Goal: Transaction & Acquisition: Book appointment/travel/reservation

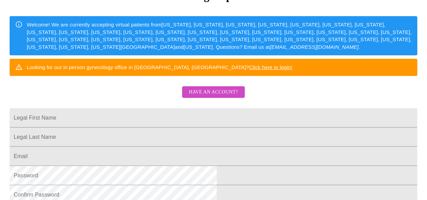
scroll to position [103, 0]
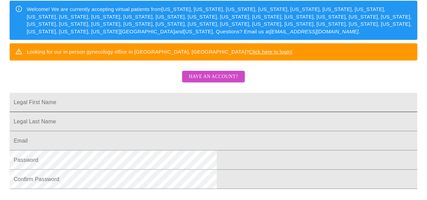
click at [142, 112] on input "Legal First Name" at bounding box center [214, 102] width 408 height 19
type input "[PERSON_NAME]"
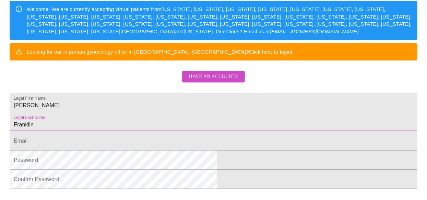
type input "Franklin"
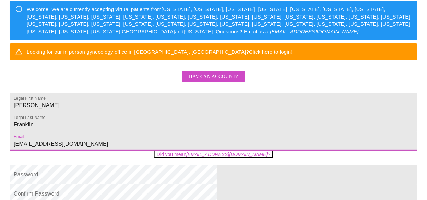
type input "[EMAIL_ADDRESS][DOMAIN_NAME]"
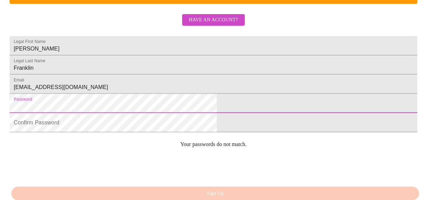
scroll to position [215, 0]
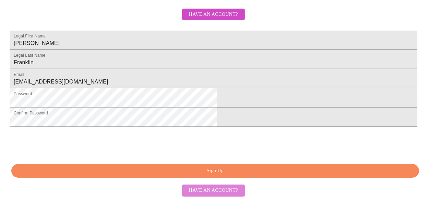
click at [220, 193] on span "Have an account?" at bounding box center [213, 190] width 49 height 9
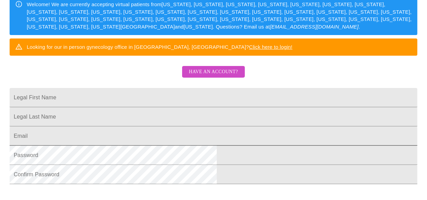
scroll to position [146, 0]
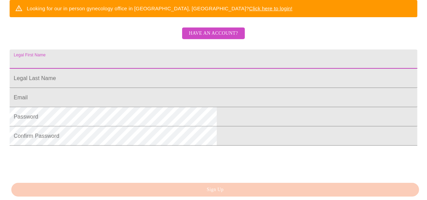
click at [145, 69] on input "Legal First Name" at bounding box center [214, 58] width 408 height 19
type input "[PERSON_NAME]"
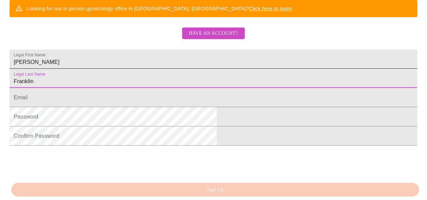
type input "Franklin"
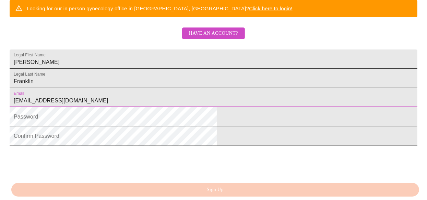
type input "[EMAIL_ADDRESS][DOMAIN_NAME]"
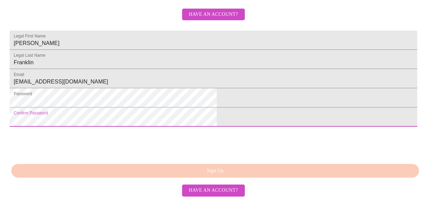
scroll to position [217, 0]
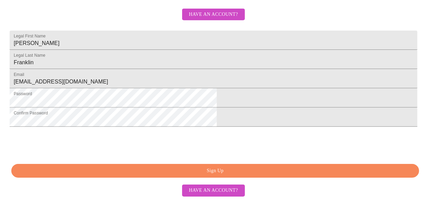
click at [221, 170] on span "Sign Up" at bounding box center [215, 170] width 392 height 9
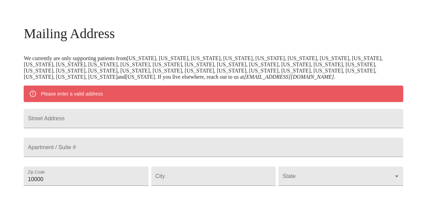
scroll to position [88, 0]
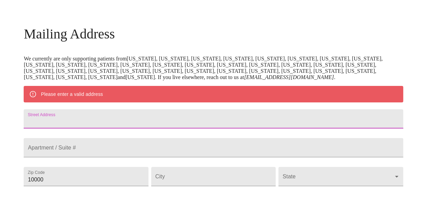
click at [113, 125] on input "Street Address" at bounding box center [214, 118] width 380 height 19
type input "[STREET_ADDRESS]"
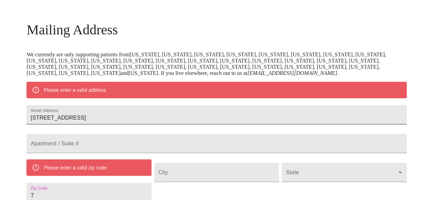
scroll to position [108, 0]
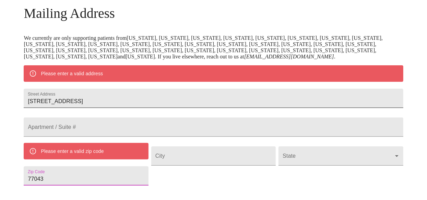
type input "77043"
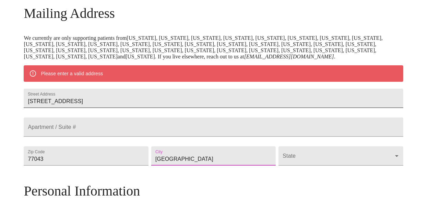
type input "[GEOGRAPHIC_DATA]"
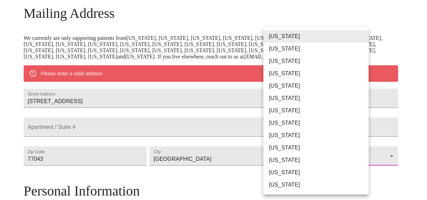
click at [281, 173] on body "MyMenopauseRx Welcome to MyMenopauseRx Since it's your first time here, you'll …" at bounding box center [214, 165] width 422 height 541
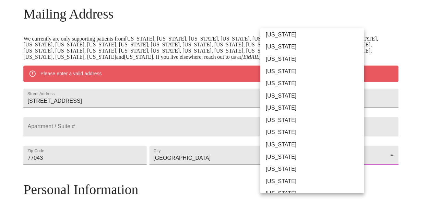
scroll to position [378, 0]
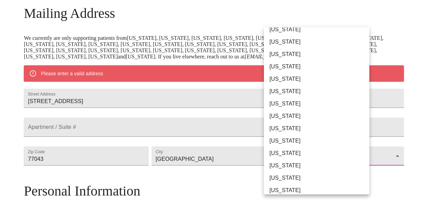
click at [285, 175] on li "[US_STATE]" at bounding box center [319, 178] width 111 height 12
type input "[US_STATE]"
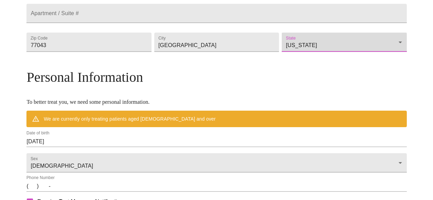
scroll to position [211, 0]
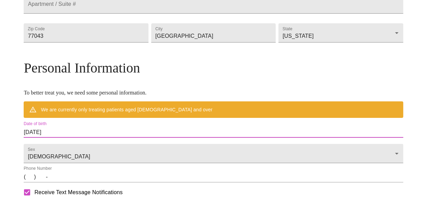
click at [115, 138] on input "[DATE]" at bounding box center [214, 132] width 380 height 11
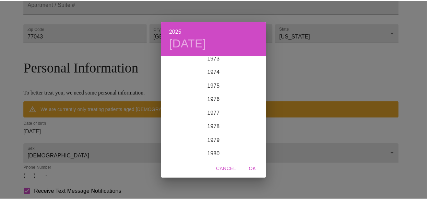
scroll to position [1037, 0]
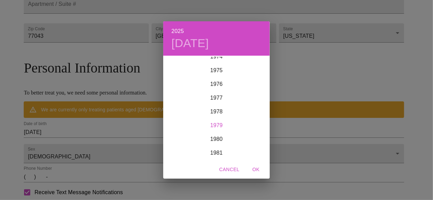
click at [212, 124] on div "1979" at bounding box center [216, 125] width 106 height 14
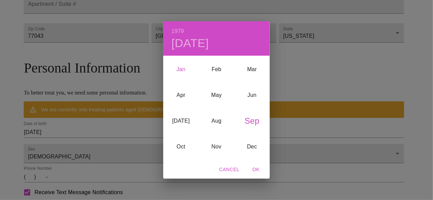
click at [180, 68] on div "Jan" at bounding box center [180, 70] width 35 height 26
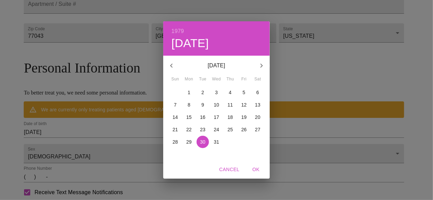
click at [203, 128] on p "23" at bounding box center [202, 129] width 5 height 7
click at [254, 169] on span "OK" at bounding box center [255, 169] width 16 height 9
type input "[DATE]"
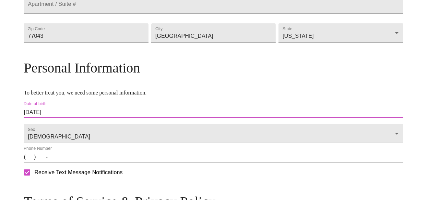
click at [73, 162] on input "(   )    -" at bounding box center [214, 156] width 380 height 11
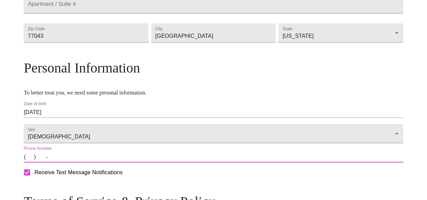
type input "[PHONE_NUMBER]"
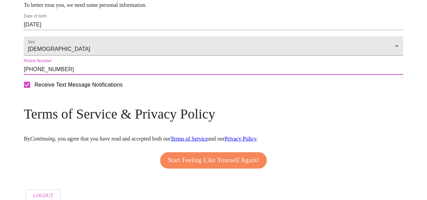
scroll to position [314, 0]
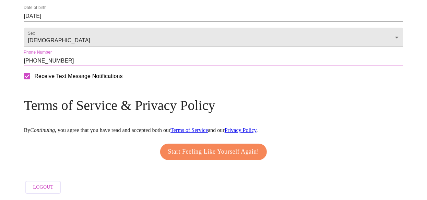
click at [202, 157] on span "Start Feeling Like Yourself Again!" at bounding box center [213, 151] width 91 height 11
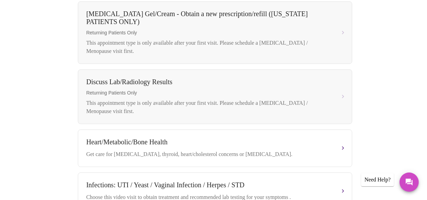
scroll to position [309, 0]
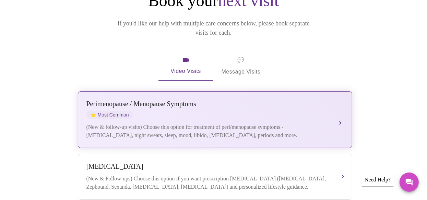
click at [182, 107] on div "[MEDICAL_DATA] / Menopause Symptoms ⭐ Most Common" at bounding box center [209, 109] width 244 height 19
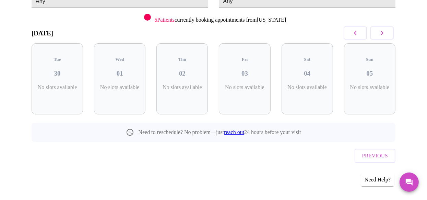
scroll to position [79, 0]
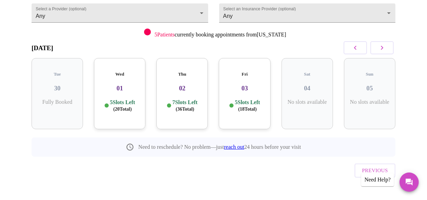
click at [118, 84] on h3 "01" at bounding box center [120, 88] width 41 height 8
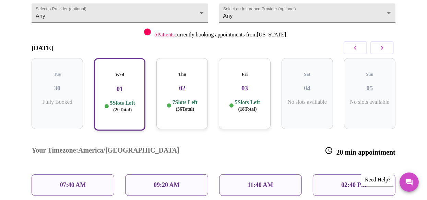
click at [268, 174] on div "11:40 AM" at bounding box center [260, 185] width 83 height 22
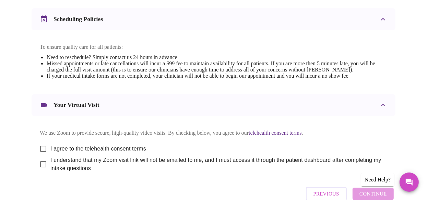
scroll to position [274, 0]
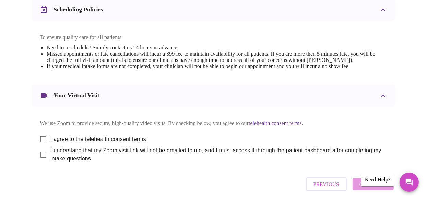
click at [43, 142] on input "I agree to the telehealth consent terms" at bounding box center [43, 139] width 14 height 14
checkbox input "true"
click at [40, 162] on input "I understand that my Zoom visit link will not be emailed to me, and I must acce…" at bounding box center [43, 154] width 14 height 14
checkbox input "true"
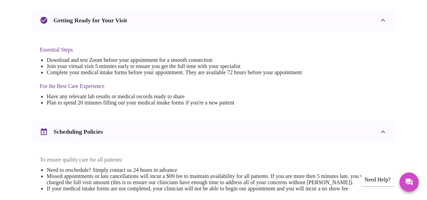
scroll to position [137, 0]
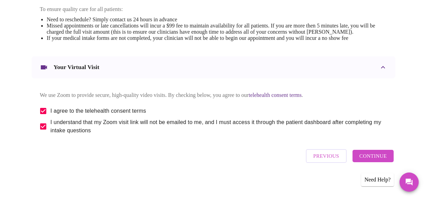
click at [365, 159] on span "Continue" at bounding box center [373, 155] width 27 height 9
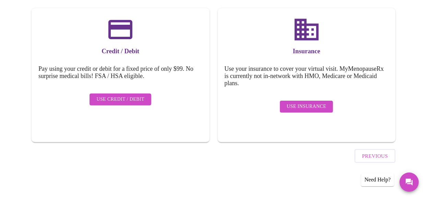
scroll to position [102, 0]
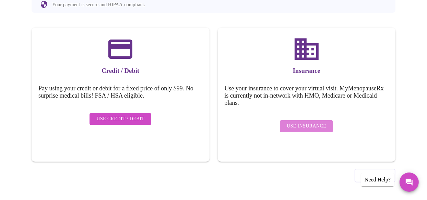
click at [318, 123] on span "Use Insurance" at bounding box center [306, 126] width 39 height 9
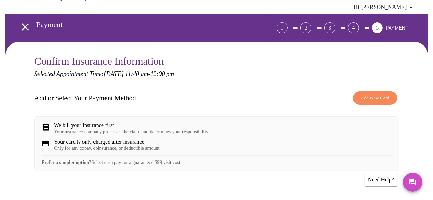
scroll to position [34, 0]
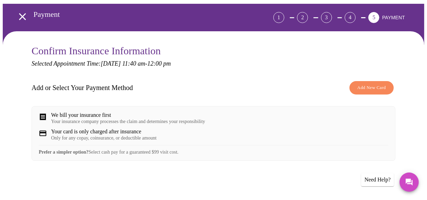
click at [371, 84] on span "Add New Card" at bounding box center [372, 88] width 28 height 8
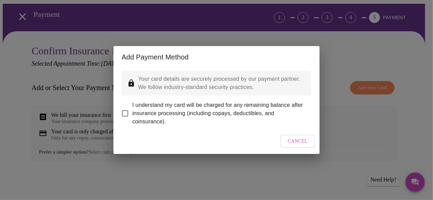
click at [125, 106] on input "I understand my card will be charged for any remaining balance after insurance …" at bounding box center [125, 113] width 14 height 14
checkbox input "true"
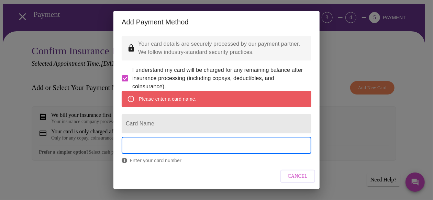
click at [153, 133] on input "Card Name" at bounding box center [216, 123] width 189 height 19
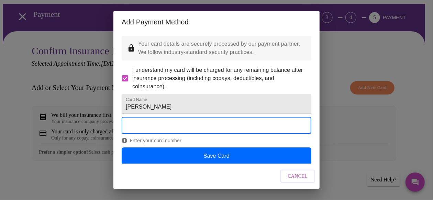
click at [156, 113] on input "[PERSON_NAME]" at bounding box center [216, 103] width 189 height 19
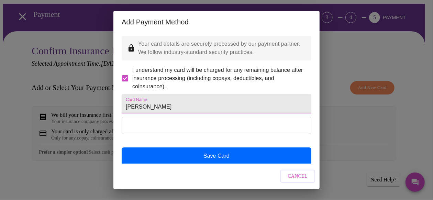
type input "[PERSON_NAME]"
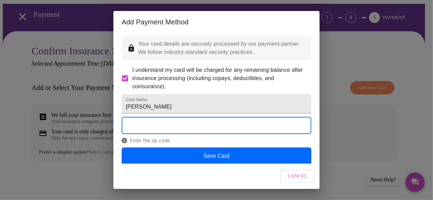
click at [223, 179] on div "Cancel" at bounding box center [216, 176] width 206 height 26
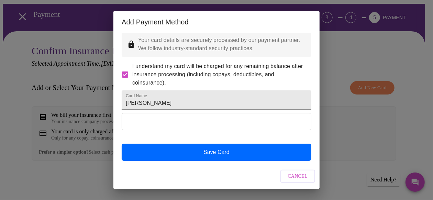
scroll to position [21, 0]
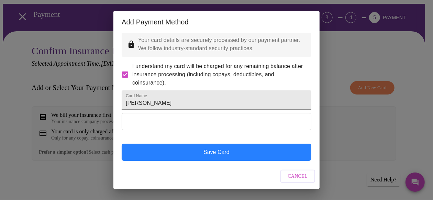
click at [223, 151] on button "Save Card" at bounding box center [216, 151] width 189 height 17
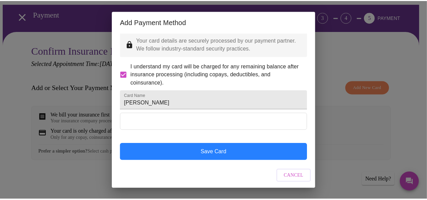
scroll to position [4, 0]
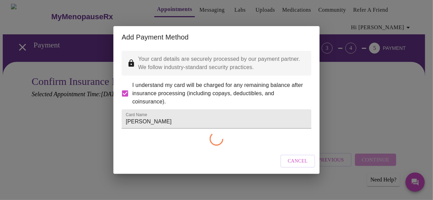
checkbox input "false"
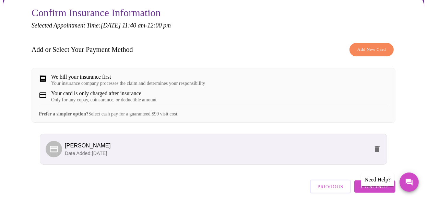
scroll to position [107, 0]
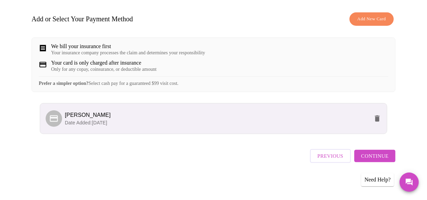
click at [373, 159] on span "Continue" at bounding box center [374, 155] width 27 height 9
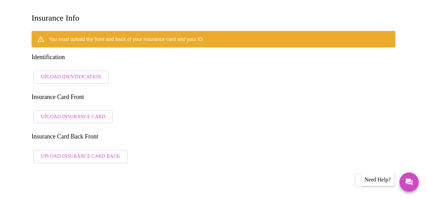
click at [56, 73] on span "Upload Identification" at bounding box center [71, 77] width 60 height 9
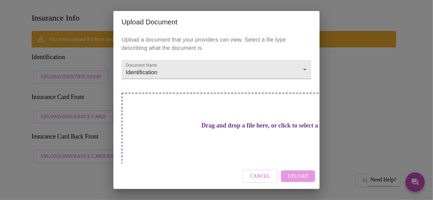
click at [198, 122] on h3 "Drag and drop a file here, or click to select a file" at bounding box center [264, 125] width 189 height 7
click at [210, 112] on div "Drag and drop a file here, or click to select a file" at bounding box center [265, 139] width 286 height 92
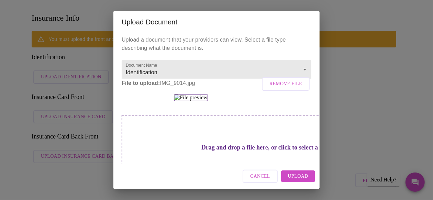
click at [296, 177] on span "Upload" at bounding box center [298, 176] width 20 height 9
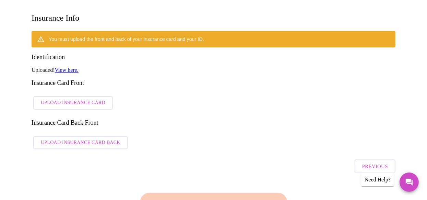
click at [64, 67] on link "View here." at bounding box center [67, 70] width 24 height 6
click at [366, 159] on button "Previous" at bounding box center [375, 166] width 41 height 14
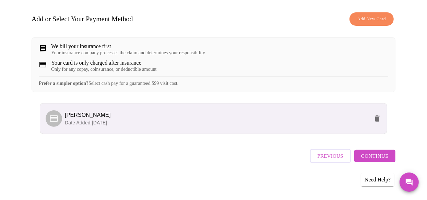
click at [378, 160] on span "Continue" at bounding box center [374, 155] width 27 height 9
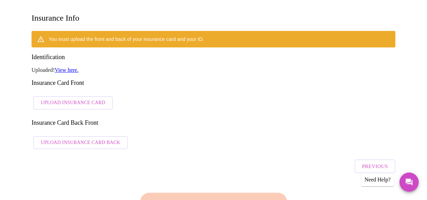
click at [61, 99] on span "Upload Insurance Card" at bounding box center [73, 103] width 65 height 9
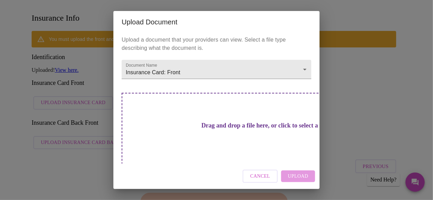
click at [197, 124] on h3 "Drag and drop a file here, or click to select a file" at bounding box center [264, 125] width 189 height 7
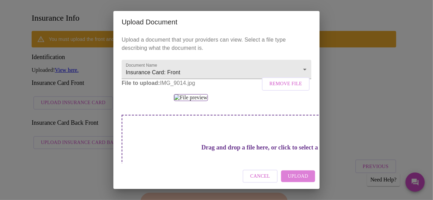
click at [295, 176] on span "Upload" at bounding box center [298, 176] width 20 height 9
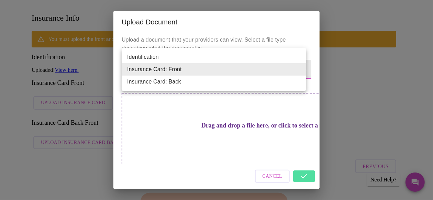
click at [162, 79] on li "Insurance Card: Back" at bounding box center [214, 82] width 184 height 12
type input "Insurance Card: Back"
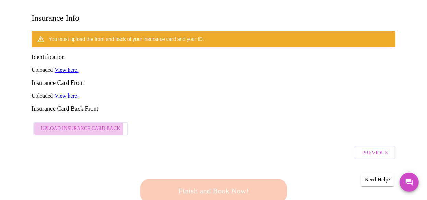
click at [76, 124] on span "Upload Insurance Card Back" at bounding box center [81, 128] width 80 height 9
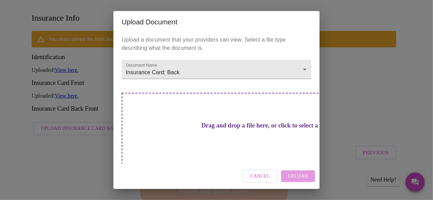
click at [214, 123] on h3 "Drag and drop a file here, or click to select a file" at bounding box center [264, 125] width 189 height 7
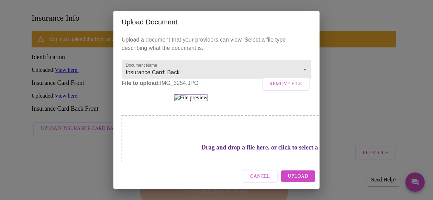
click at [301, 176] on span "Upload" at bounding box center [298, 176] width 20 height 9
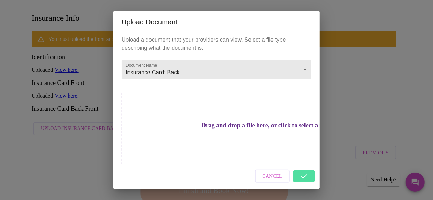
click at [205, 124] on h3 "Drag and drop a file here, or click to select a file" at bounding box center [264, 125] width 189 height 7
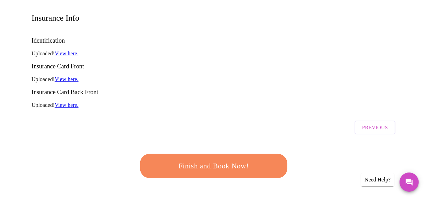
click at [64, 50] on link "View here." at bounding box center [67, 53] width 24 height 6
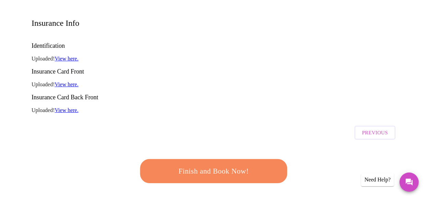
scroll to position [103, 0]
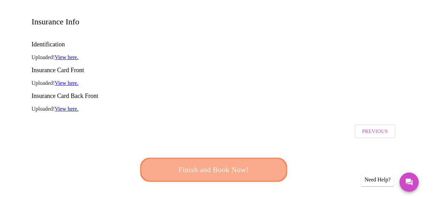
click at [224, 163] on span "Finish and Book Now!" at bounding box center [213, 169] width 127 height 13
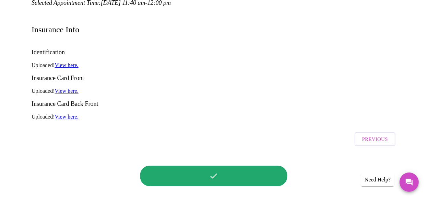
scroll to position [34, 0]
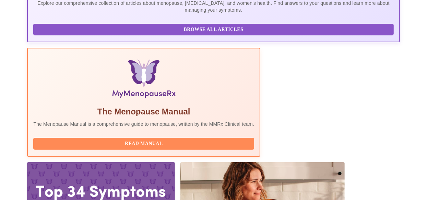
scroll to position [185, 0]
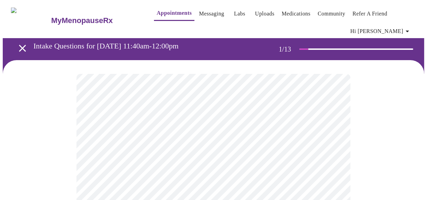
click at [19, 42] on icon "open drawer" at bounding box center [22, 48] width 12 height 12
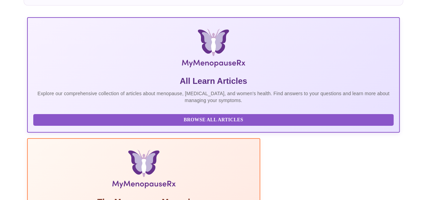
scroll to position [172, 0]
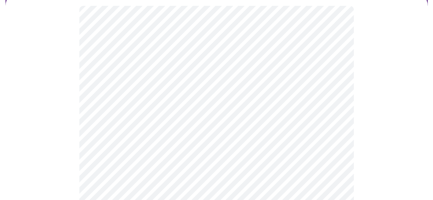
scroll to position [68, 0]
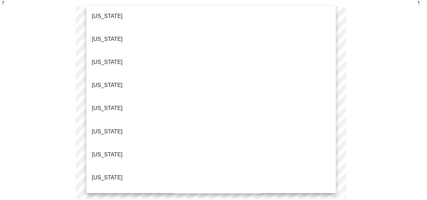
scroll to position [584, 0]
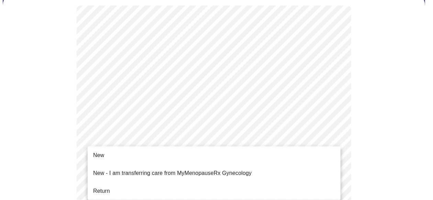
click at [130, 153] on li "New" at bounding box center [214, 155] width 253 height 12
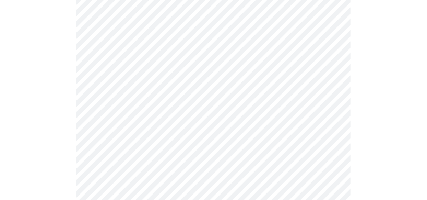
scroll to position [412, 0]
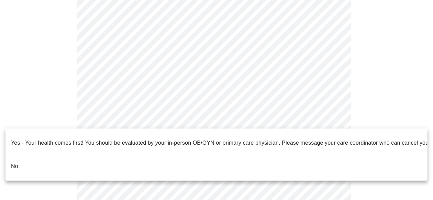
click at [22, 155] on li "No" at bounding box center [216, 165] width 422 height 23
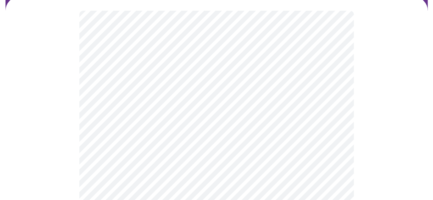
scroll to position [68, 0]
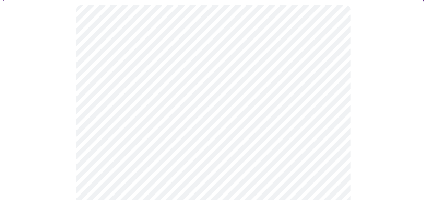
click at [194, 82] on body "MyMenopauseRx Appointments Messaging Labs Uploads Medications Community Refer a…" at bounding box center [214, 145] width 422 height 422
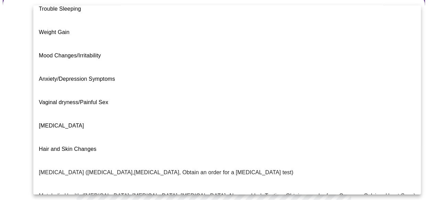
scroll to position [0, 0]
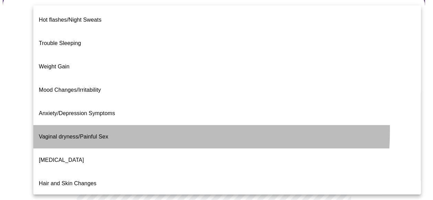
click at [70, 134] on span "Vaginal dryness/Painful Sex" at bounding box center [73, 137] width 69 height 6
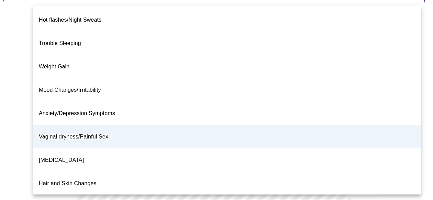
click at [198, 80] on body "MyMenopauseRx Appointments Messaging Labs Uploads Medications Community Refer a…" at bounding box center [216, 143] width 427 height 418
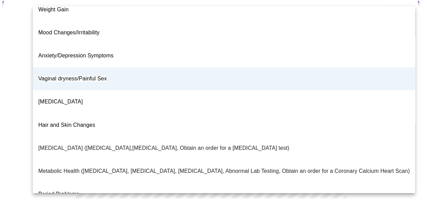
scroll to position [68, 0]
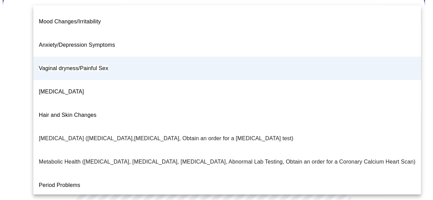
click at [93, 173] on li "Period Problems" at bounding box center [226, 184] width 387 height 23
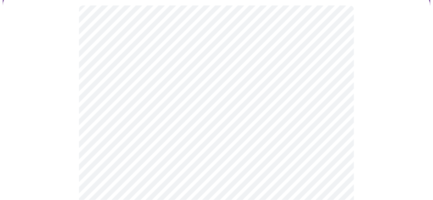
click at [185, 150] on body "MyMenopauseRx Appointments Messaging Labs Uploads Medications Community Refer a…" at bounding box center [216, 143] width 427 height 418
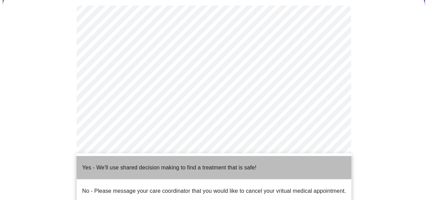
click at [129, 164] on p "Yes - We'll use shared decision making to find a treatment that is safe!" at bounding box center [169, 167] width 174 height 8
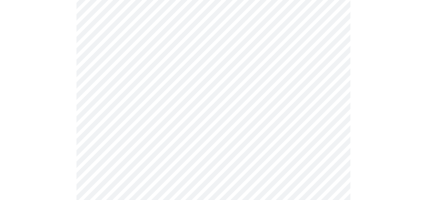
scroll to position [199, 0]
click at [38, 104] on div at bounding box center [214, 32] width 422 height 342
click at [75, 119] on div at bounding box center [214, 32] width 422 height 342
click at [48, 114] on div at bounding box center [214, 32] width 422 height 342
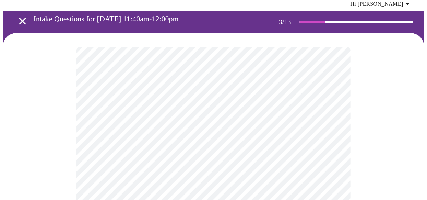
scroll to position [68, 0]
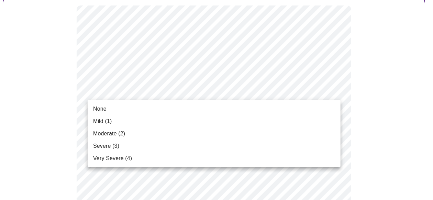
click at [120, 125] on li "Mild (1)" at bounding box center [214, 121] width 253 height 12
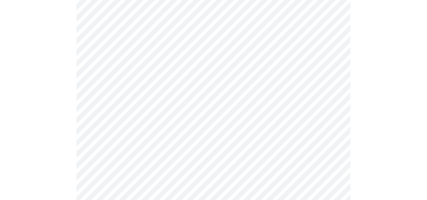
scroll to position [103, 0]
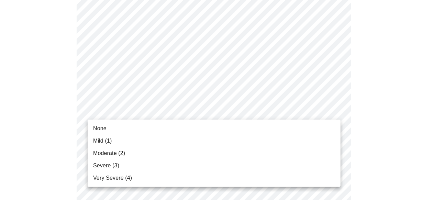
click at [136, 141] on li "Mild (1)" at bounding box center [214, 141] width 253 height 12
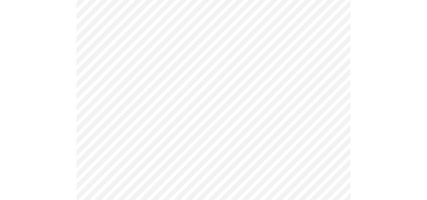
scroll to position [172, 0]
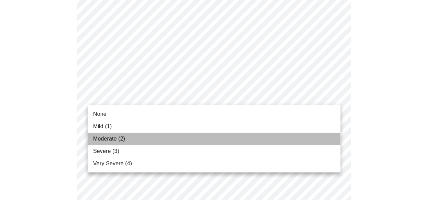
click at [130, 137] on li "Moderate (2)" at bounding box center [214, 139] width 253 height 12
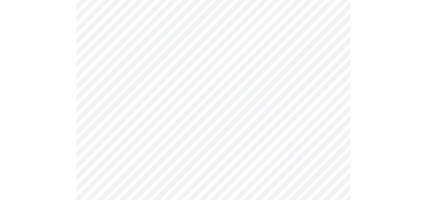
scroll to position [206, 0]
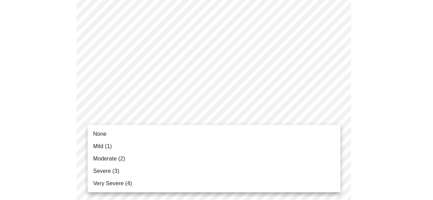
click at [118, 158] on span "Moderate (2)" at bounding box center [109, 158] width 32 height 8
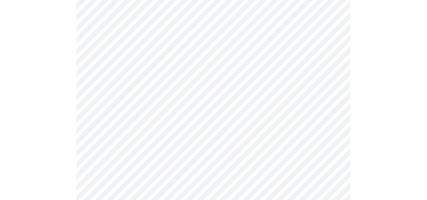
scroll to position [240, 0]
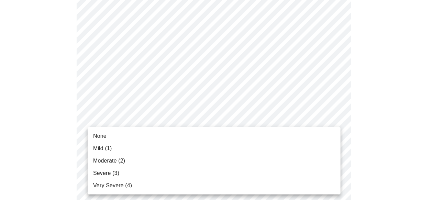
click at [141, 123] on body "MyMenopauseRx Appointments Messaging Labs Uploads Medications Community Refer a…" at bounding box center [216, 204] width 427 height 884
click at [140, 172] on li "Severe (3)" at bounding box center [214, 173] width 253 height 12
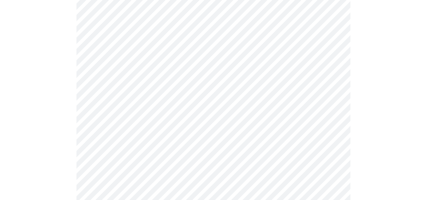
scroll to position [274, 0]
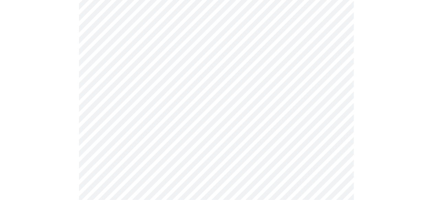
click at [152, 132] on body "MyMenopauseRx Appointments Messaging Labs Uploads Medications Community Refer a…" at bounding box center [216, 165] width 427 height 874
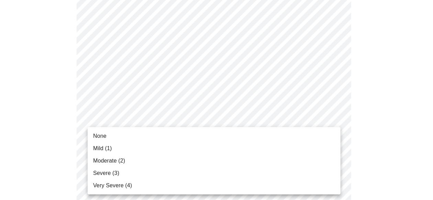
click at [137, 172] on li "Severe (3)" at bounding box center [214, 173] width 253 height 12
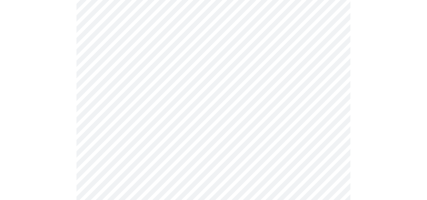
scroll to position [343, 0]
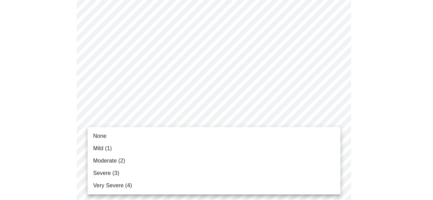
click at [134, 123] on body "MyMenopauseRx Appointments Messaging Labs Uploads Medications Community Refer a…" at bounding box center [216, 92] width 427 height 865
click at [130, 171] on li "Severe (3)" at bounding box center [214, 173] width 253 height 12
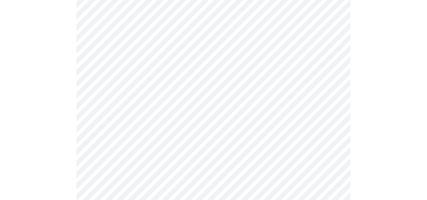
scroll to position [378, 0]
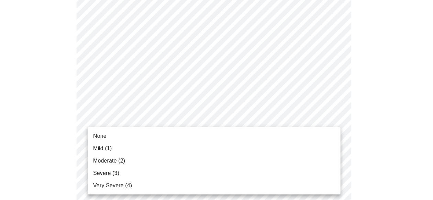
click at [174, 138] on body "MyMenopauseRx Appointments Messaging Labs Uploads Medications Community Refer a…" at bounding box center [216, 52] width 427 height 855
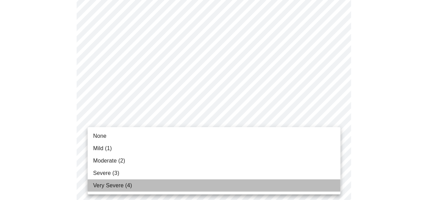
click at [131, 186] on li "Very Severe (4)" at bounding box center [214, 185] width 253 height 12
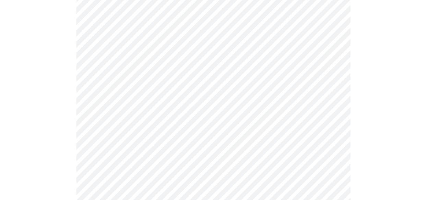
scroll to position [446, 0]
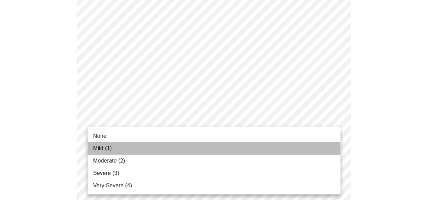
click at [150, 146] on li "Mild (1)" at bounding box center [214, 148] width 253 height 12
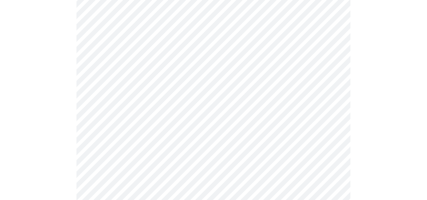
scroll to position [515, 0]
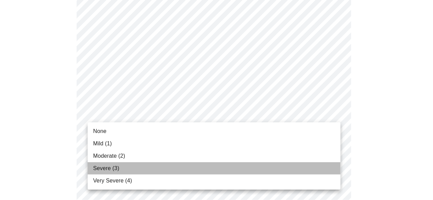
click at [150, 170] on li "Severe (3)" at bounding box center [214, 168] width 253 height 12
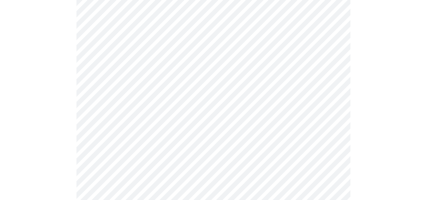
scroll to position [549, 0]
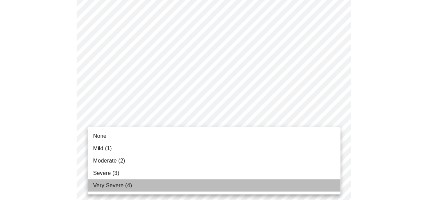
click at [163, 186] on li "Very Severe (4)" at bounding box center [214, 185] width 253 height 12
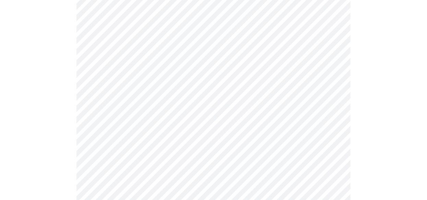
scroll to position [309, 0]
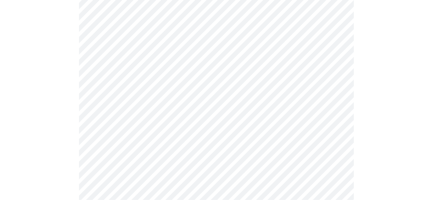
click at [159, 117] on body "MyMenopauseRx Appointments Messaging Labs Uploads Medications Community Refer a…" at bounding box center [216, 37] width 427 height 686
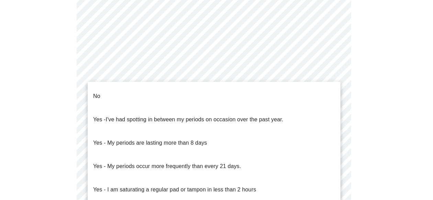
click at [171, 139] on p "Yes - My periods are lasting more than 8 days" at bounding box center [150, 143] width 114 height 8
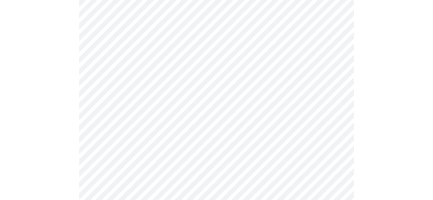
scroll to position [343, 0]
click at [186, 134] on body "MyMenopauseRx Appointments Messaging Labs Uploads Medications Community Refer a…" at bounding box center [216, 1] width 427 height 682
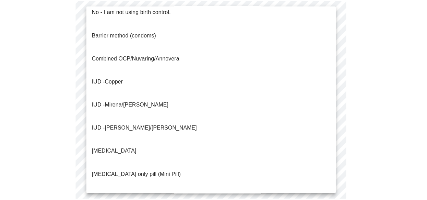
scroll to position [13, 0]
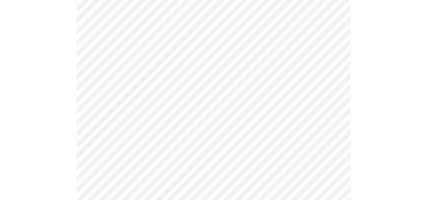
scroll to position [412, 0]
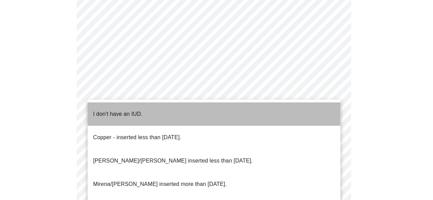
click at [206, 109] on li "I don't have an IUD." at bounding box center [214, 113] width 253 height 23
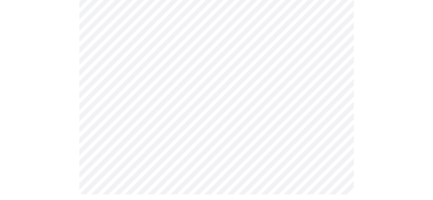
scroll to position [474, 0]
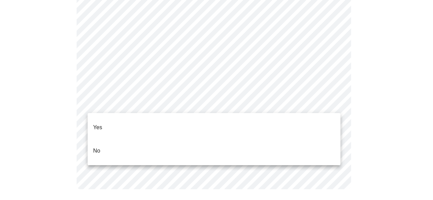
click at [137, 124] on li "Yes" at bounding box center [214, 127] width 253 height 23
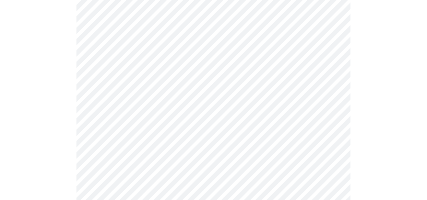
scroll to position [103, 0]
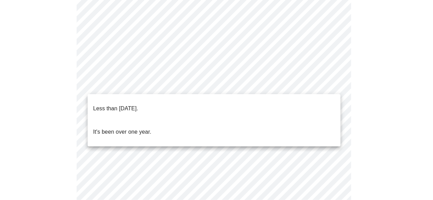
click at [153, 83] on body "MyMenopauseRx Appointments Messaging Labs Uploads Medications Community Refer a…" at bounding box center [216, 182] width 427 height 565
click at [138, 107] on p "Less than [DATE]." at bounding box center [115, 108] width 45 height 8
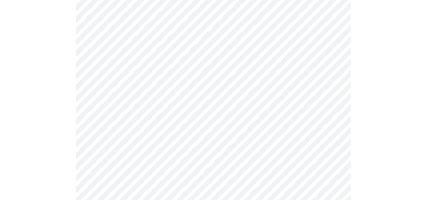
scroll to position [137, 0]
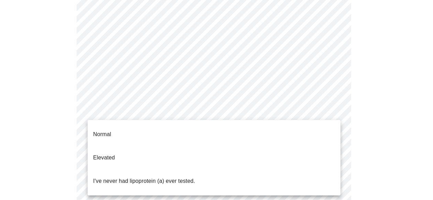
click at [197, 112] on body "MyMenopauseRx Appointments Messaging Labs Uploads Medications Community Refer a…" at bounding box center [216, 146] width 427 height 561
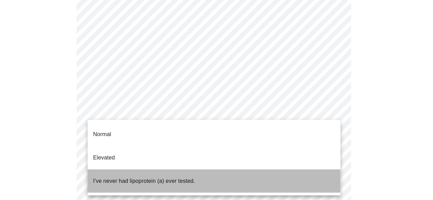
click at [128, 177] on p "I've never had lipoprotein (a) ever tested." at bounding box center [144, 181] width 102 height 8
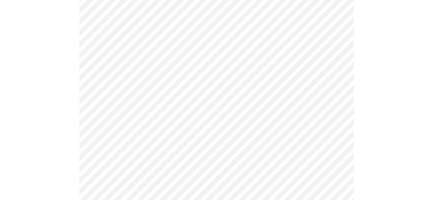
scroll to position [103, 0]
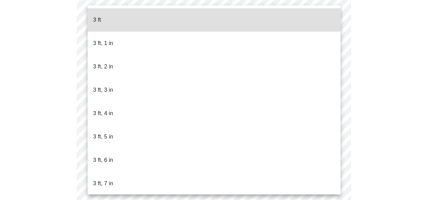
click at [163, 105] on body "MyMenopauseRx Appointments Messaging Labs Uploads Medications Community Refer a…" at bounding box center [216, 88] width 427 height 376
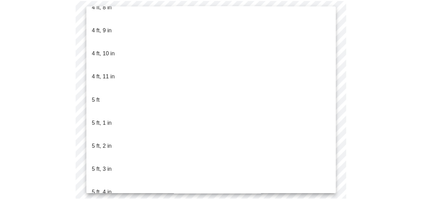
scroll to position [446, 0]
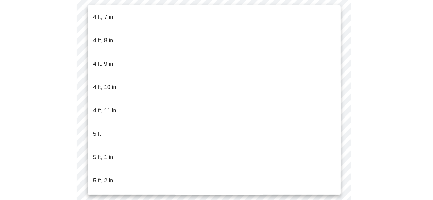
click at [110, 176] on p "5 ft, 2 in" at bounding box center [103, 180] width 20 height 8
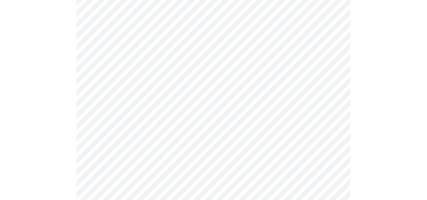
scroll to position [1819, 0]
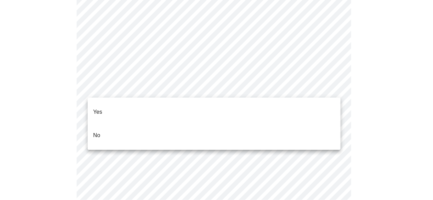
click at [129, 128] on li "No" at bounding box center [214, 135] width 253 height 23
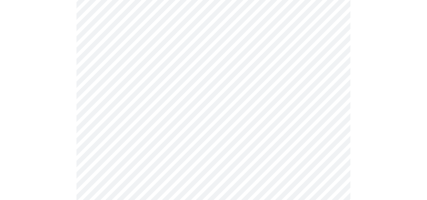
scroll to position [446, 0]
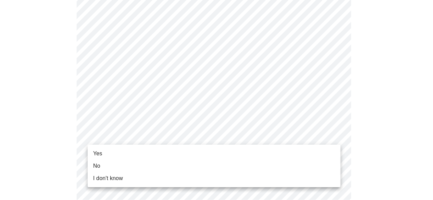
click at [119, 156] on li "Yes" at bounding box center [214, 153] width 253 height 12
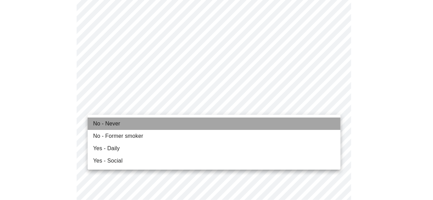
click at [150, 124] on li "No - Never" at bounding box center [214, 123] width 253 height 12
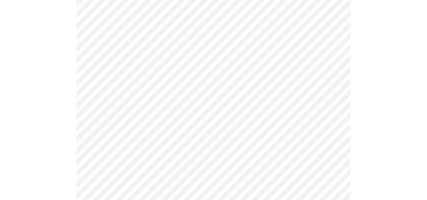
scroll to position [584, 0]
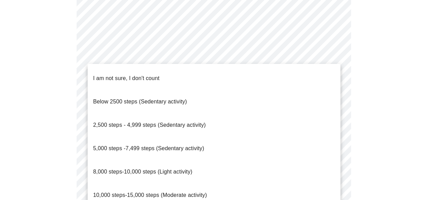
click at [165, 192] on span "10,000 steps-15,000 steps (Moderate activity)" at bounding box center [150, 195] width 114 height 6
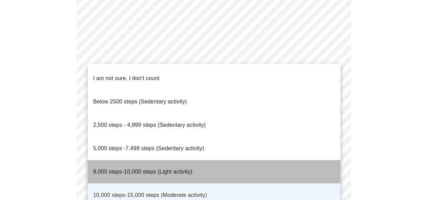
click at [163, 169] on span "8,000 steps-10,000 steps (Light activity)" at bounding box center [142, 172] width 99 height 6
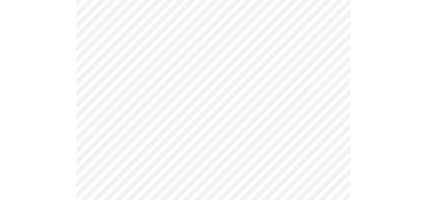
scroll to position [618, 0]
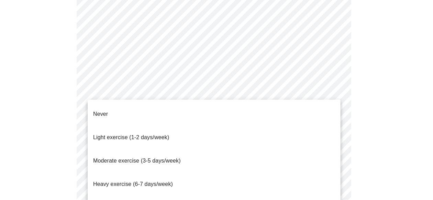
click at [148, 158] on span "Moderate exercise (3-5 days/week)" at bounding box center [137, 161] width 88 height 6
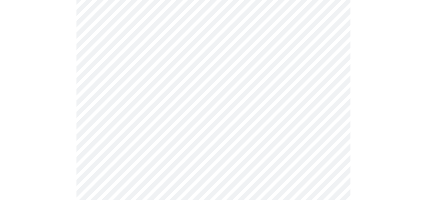
scroll to position [686, 0]
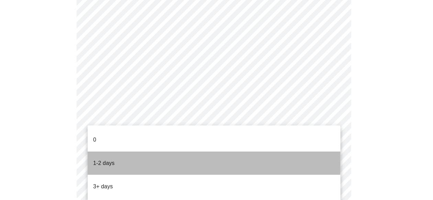
click at [137, 151] on li "1-2 days" at bounding box center [214, 162] width 253 height 23
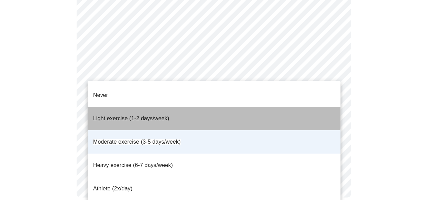
click at [164, 115] on span "Light exercise (1-2 days/week)" at bounding box center [131, 118] width 76 height 6
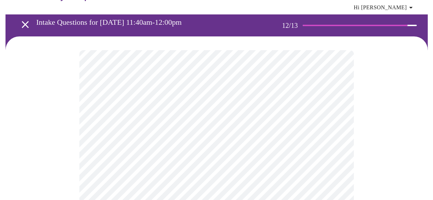
scroll to position [34, 0]
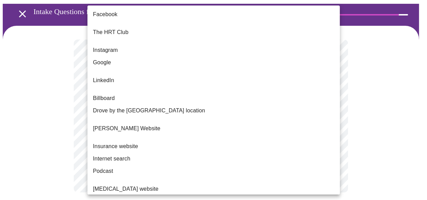
click at [237, 115] on body "MyMenopauseRx Appointments Messaging Labs Uploads Medications Community Refer a…" at bounding box center [214, 87] width 422 height 238
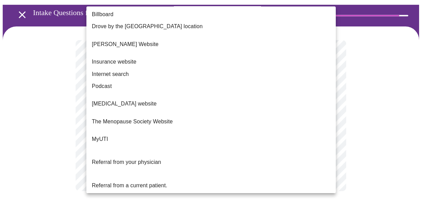
scroll to position [101, 0]
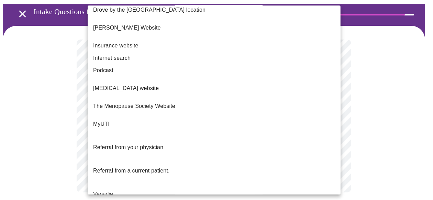
click at [129, 182] on li "Versalie" at bounding box center [214, 193] width 253 height 23
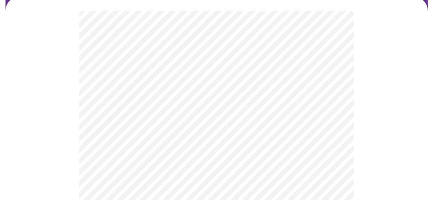
scroll to position [68, 0]
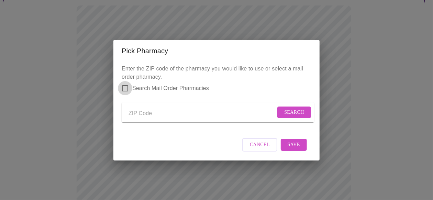
click at [125, 83] on input "Search Mail Order Pharmacies" at bounding box center [125, 88] width 14 height 14
checkbox input "true"
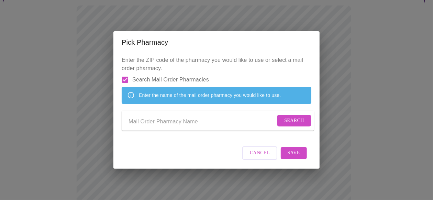
click at [162, 124] on input "Send a message to your care team" at bounding box center [201, 121] width 147 height 11
type input "Express Scripts"
click at [288, 122] on span "Search" at bounding box center [294, 120] width 20 height 9
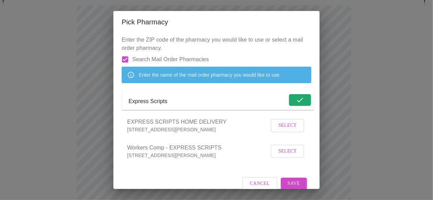
scroll to position [26, 0]
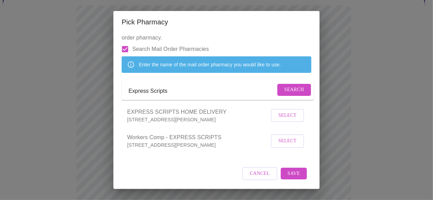
click at [282, 113] on span "Select" at bounding box center [287, 115] width 18 height 9
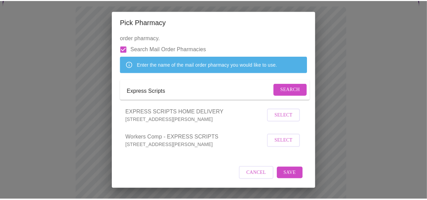
scroll to position [25, 0]
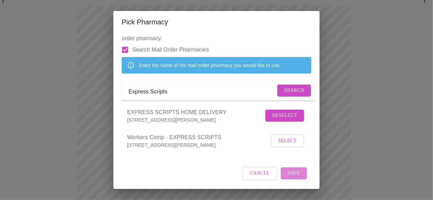
click at [289, 172] on span "Save" at bounding box center [293, 173] width 12 height 9
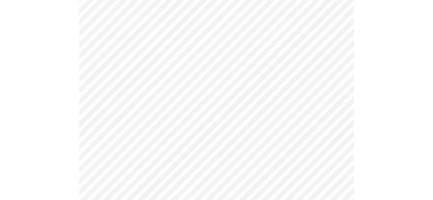
scroll to position [68, 0]
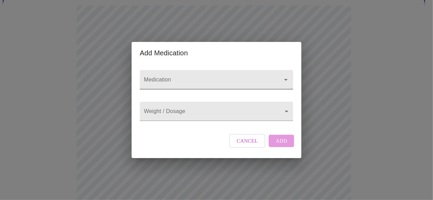
click at [188, 77] on input "Medication" at bounding box center [206, 83] width 128 height 13
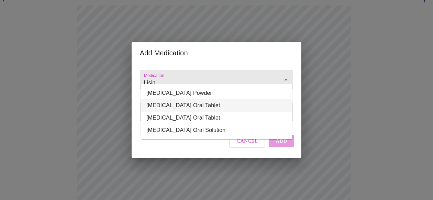
click at [188, 106] on li "[MEDICAL_DATA] Oral Tablet" at bounding box center [216, 105] width 151 height 12
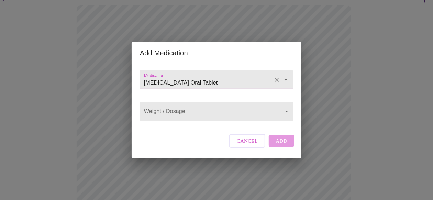
type input "[MEDICAL_DATA] Oral Tablet"
click at [189, 112] on body "MyMenopauseRx Appointments Messaging Labs Uploads Medications Community Refer a…" at bounding box center [216, 197] width 427 height 526
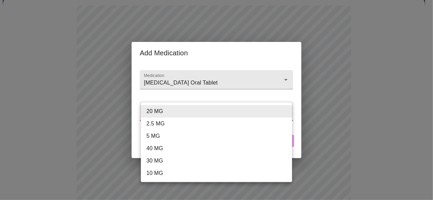
click at [167, 171] on li "10 MG" at bounding box center [216, 173] width 151 height 12
type input "10 MG"
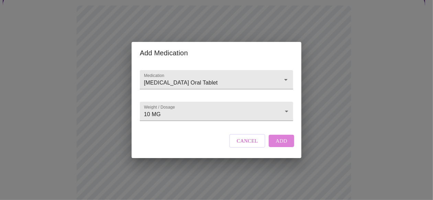
click at [283, 145] on span "Add" at bounding box center [281, 140] width 12 height 9
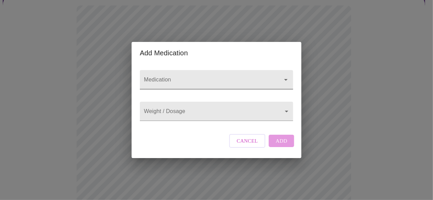
click at [159, 77] on input "Medication" at bounding box center [206, 83] width 128 height 13
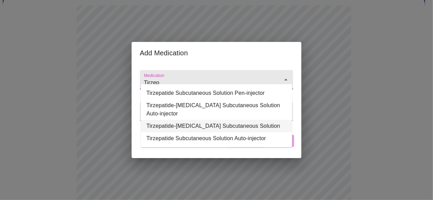
click at [219, 125] on li "Tirzepatide-[MEDICAL_DATA] Subcutaneous Solution" at bounding box center [216, 126] width 151 height 12
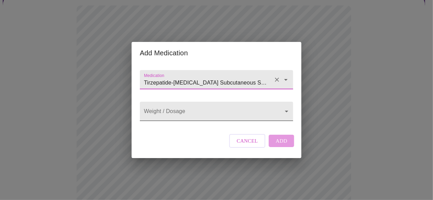
type input "Tirzepatide-[MEDICAL_DATA] Subcutaneous Solution"
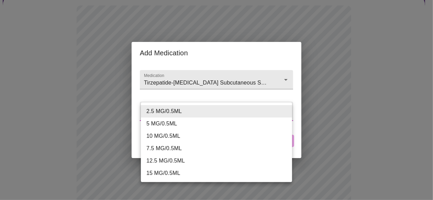
click at [193, 124] on li "5 MG/0.5ML" at bounding box center [216, 123] width 151 height 12
type input "5 MG/0.5ML"
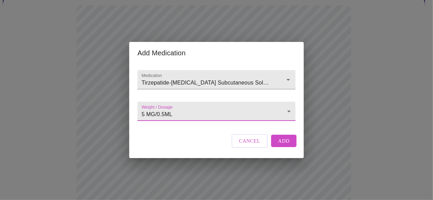
click at [286, 145] on span "Add" at bounding box center [284, 140] width 12 height 9
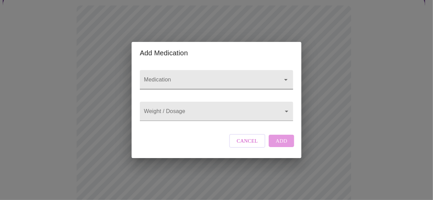
click at [169, 77] on input "Medication" at bounding box center [206, 83] width 128 height 13
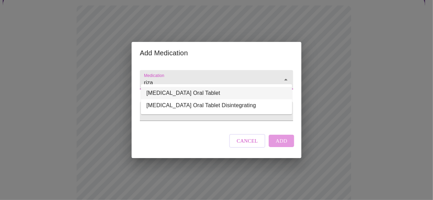
click at [193, 95] on li "[MEDICAL_DATA] Oral Tablet" at bounding box center [216, 93] width 151 height 12
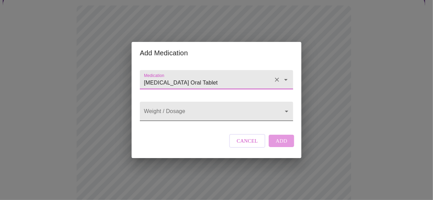
type input "[MEDICAL_DATA] Oral Tablet"
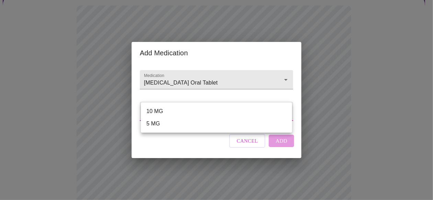
click at [177, 113] on li "10 MG" at bounding box center [216, 111] width 151 height 12
type input "10 MG"
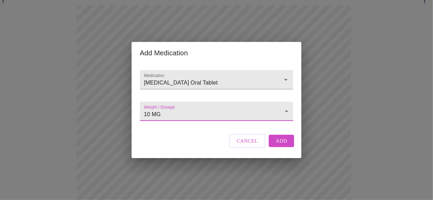
click at [276, 145] on span "Add" at bounding box center [281, 140] width 12 height 9
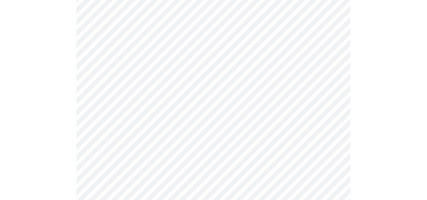
scroll to position [215, 0]
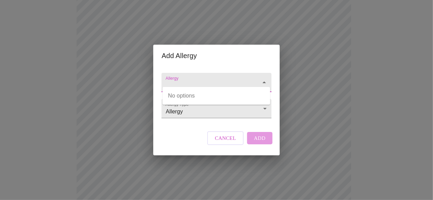
click at [180, 79] on input "Allergy" at bounding box center [206, 85] width 84 height 13
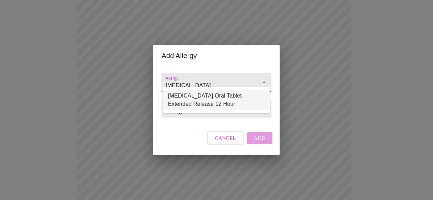
click at [201, 95] on li "[MEDICAL_DATA] Oral Tablet Extended Release 12 Hour" at bounding box center [215, 100] width 107 height 21
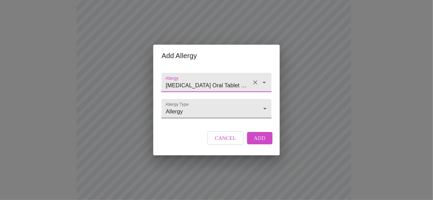
type input "[MEDICAL_DATA] Oral Tablet Extended Release 12 Hour"
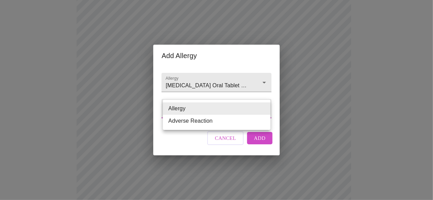
click at [206, 110] on body "MyMenopauseRx Appointments Messaging Labs Uploads Medications Community Refer a…" at bounding box center [216, 87] width 427 height 599
click at [205, 122] on li "Adverse Reaction" at bounding box center [216, 121] width 107 height 12
type input "Adverse Reaction"
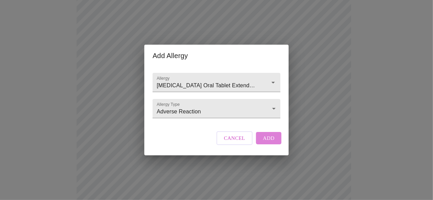
click at [269, 142] on span "Add" at bounding box center [269, 138] width 12 height 9
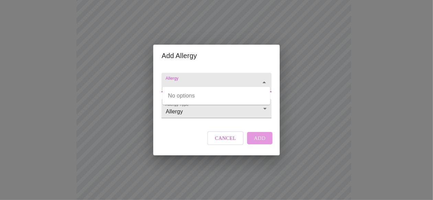
click at [184, 79] on input "Allergy" at bounding box center [206, 85] width 84 height 13
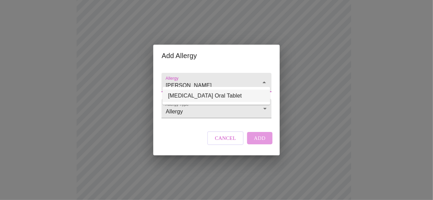
click at [192, 94] on li "[MEDICAL_DATA] Oral Tablet" at bounding box center [215, 96] width 107 height 12
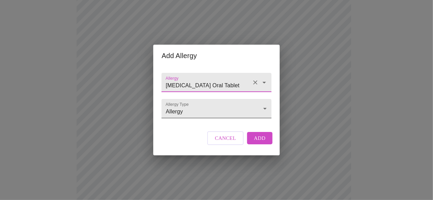
type input "[MEDICAL_DATA] Oral Tablet"
click at [206, 107] on body "MyMenopauseRx Appointments Messaging Labs Uploads Medications Community Refer a…" at bounding box center [216, 80] width 427 height 585
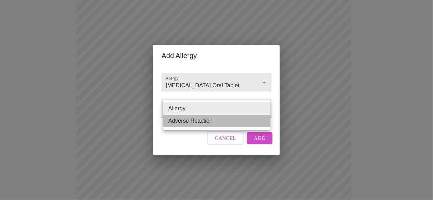
click at [193, 123] on li "Adverse Reaction" at bounding box center [216, 121] width 107 height 12
type input "Adverse Reaction"
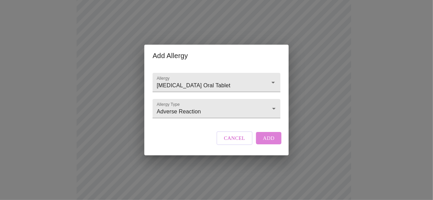
click at [266, 142] on span "Add" at bounding box center [269, 138] width 12 height 9
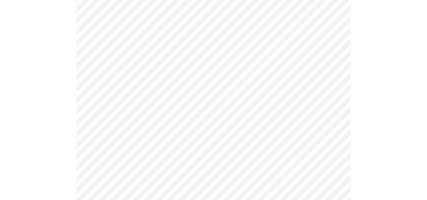
scroll to position [136, 0]
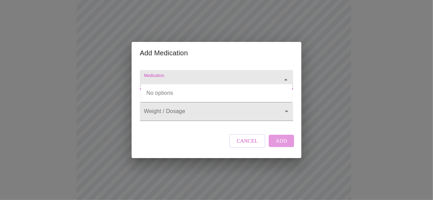
click at [195, 77] on input "Medication" at bounding box center [206, 83] width 128 height 13
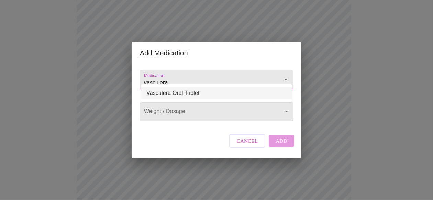
click at [191, 93] on li "Vasculera Oral Tablet" at bounding box center [216, 93] width 151 height 12
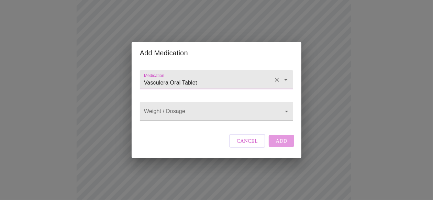
type input "Vasculera Oral Tablet"
click at [184, 113] on body "MyMenopauseRx Appointments Messaging Labs Uploads Medications Community Refer a…" at bounding box center [216, 172] width 427 height 611
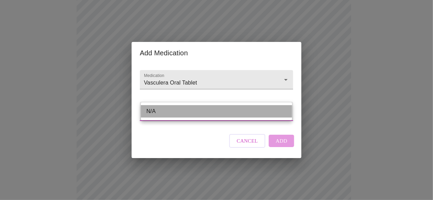
click at [184, 113] on li "N/A" at bounding box center [216, 111] width 151 height 12
type input "N/A"
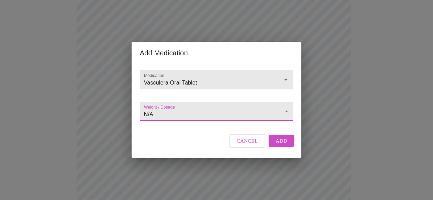
click at [277, 144] on span "Add" at bounding box center [281, 140] width 12 height 9
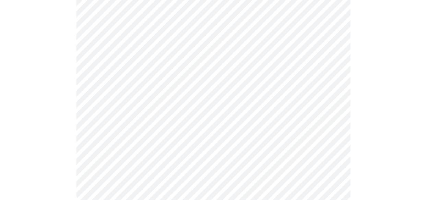
scroll to position [436, 0]
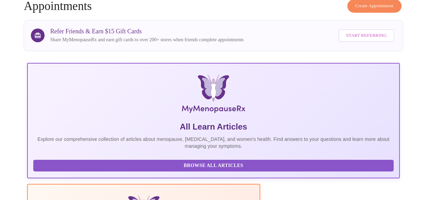
scroll to position [13, 0]
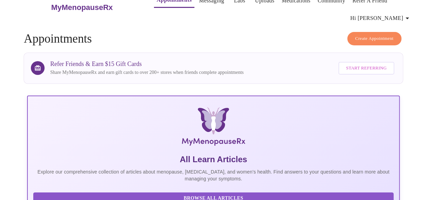
click at [372, 67] on span "Start Referring" at bounding box center [366, 68] width 41 height 8
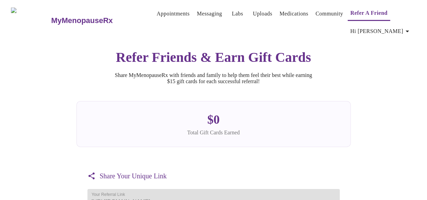
click at [67, 19] on h3 "MyMenopauseRx" at bounding box center [82, 20] width 62 height 9
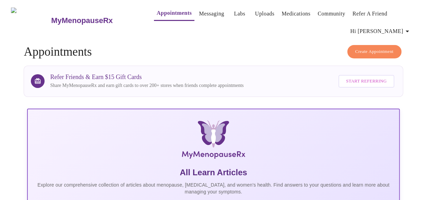
click at [78, 16] on h3 "MyMenopauseRx" at bounding box center [82, 20] width 62 height 9
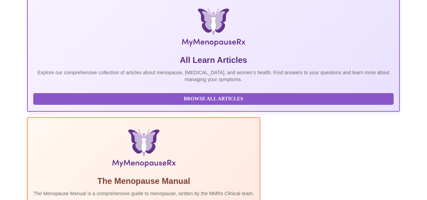
scroll to position [68, 0]
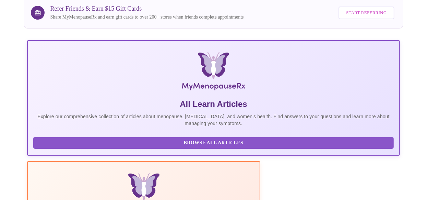
click at [91, 147] on span "Browse All Articles" at bounding box center [213, 143] width 347 height 9
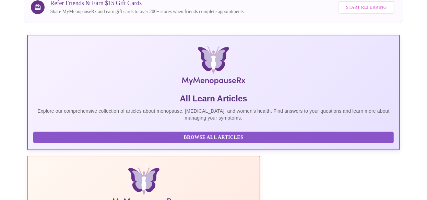
scroll to position [185, 0]
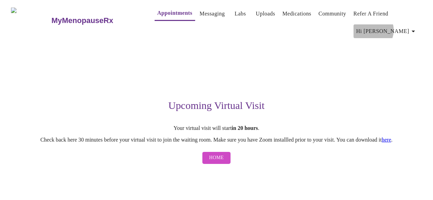
click at [401, 27] on span "Hi [PERSON_NAME]" at bounding box center [386, 31] width 61 height 10
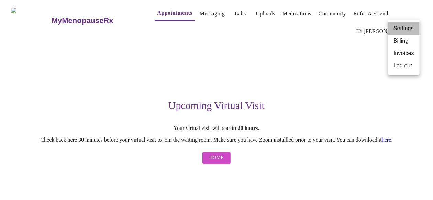
click at [408, 28] on li "Settings" at bounding box center [404, 28] width 32 height 12
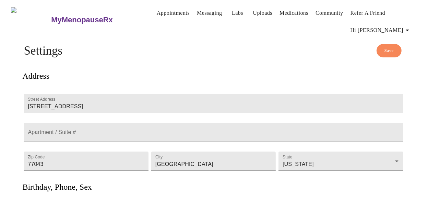
click at [199, 9] on link "Messaging" at bounding box center [209, 13] width 25 height 10
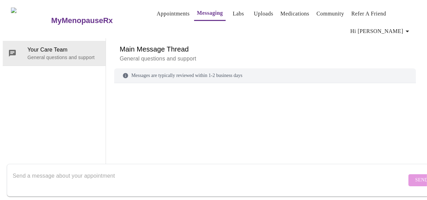
click at [233, 10] on link "Labs" at bounding box center [238, 14] width 11 height 10
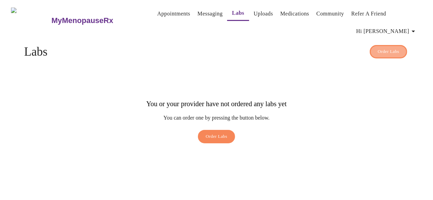
click at [385, 48] on span "Order Labs" at bounding box center [388, 52] width 22 height 8
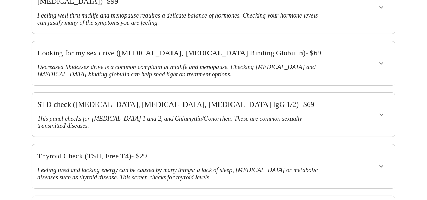
scroll to position [103, 0]
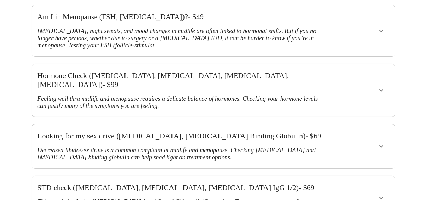
click at [384, 86] on icon "show more" at bounding box center [382, 90] width 8 height 8
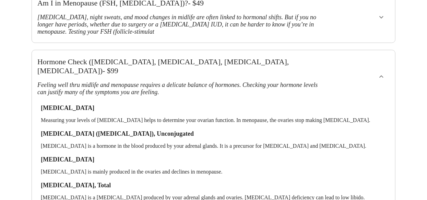
scroll to position [34, 0]
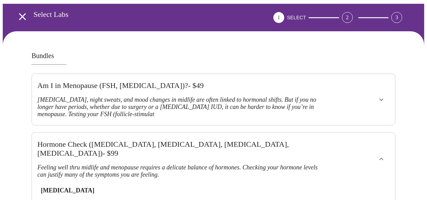
click at [381, 95] on icon "show more" at bounding box center [382, 99] width 8 height 8
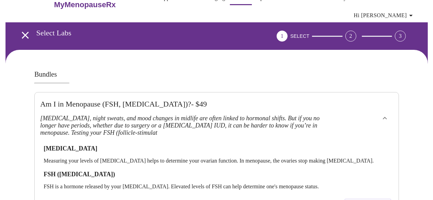
scroll to position [0, 0]
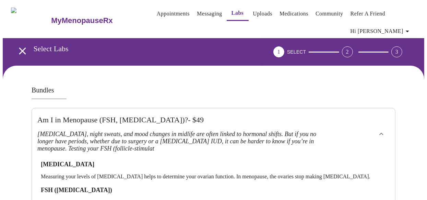
click at [253, 12] on link "Uploads" at bounding box center [263, 14] width 20 height 10
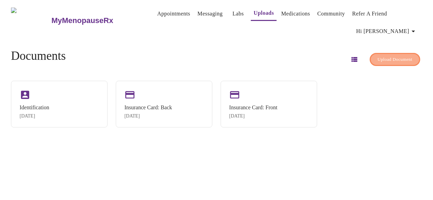
click at [384, 59] on span "Upload Document" at bounding box center [394, 60] width 35 height 8
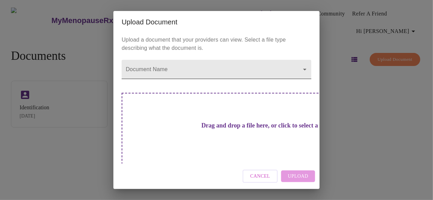
click at [183, 66] on body "MyMenopauseRx Appointments Messaging Labs Uploads Medications Community Refer a…" at bounding box center [216, 103] width 427 height 200
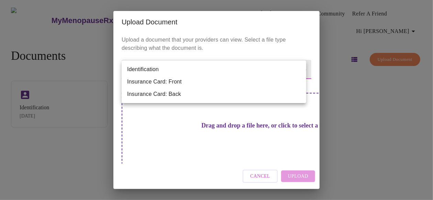
click at [354, 87] on div at bounding box center [216, 100] width 433 height 200
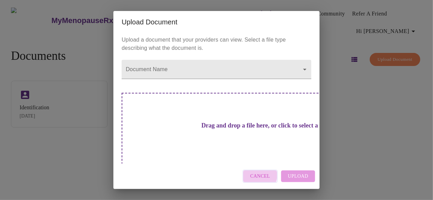
click at [258, 175] on span "Cancel" at bounding box center [260, 176] width 20 height 9
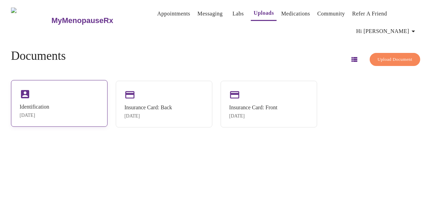
click at [73, 107] on div "Identification [DATE]" at bounding box center [59, 103] width 96 height 47
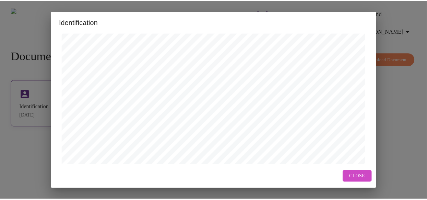
scroll to position [297, 0]
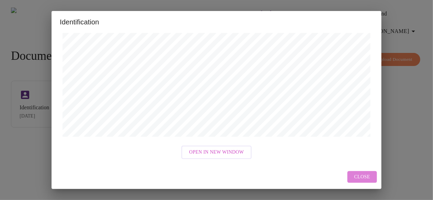
click at [361, 176] on span "Close" at bounding box center [362, 177] width 16 height 9
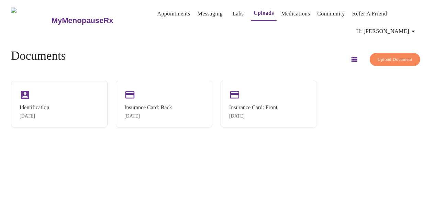
click at [281, 11] on link "Medications" at bounding box center [295, 14] width 29 height 10
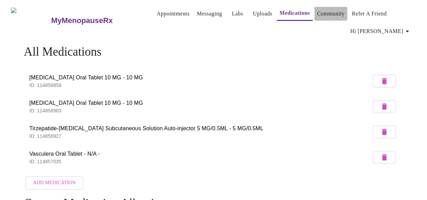
click at [323, 9] on link "Community" at bounding box center [332, 14] width 28 height 10
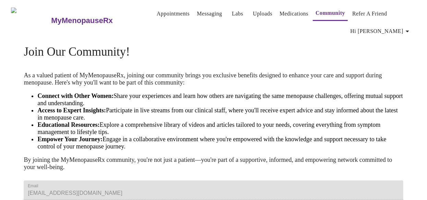
click at [404, 28] on span "Hi [PERSON_NAME]" at bounding box center [381, 31] width 61 height 10
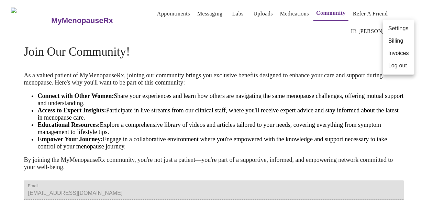
click at [49, 15] on div at bounding box center [216, 100] width 433 height 200
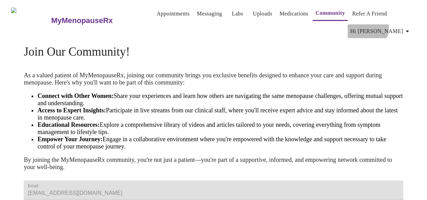
click at [398, 26] on span "Hi [PERSON_NAME]" at bounding box center [381, 31] width 61 height 10
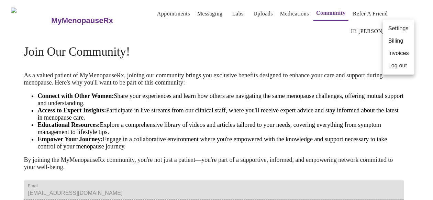
click at [393, 69] on li "Log out" at bounding box center [398, 65] width 32 height 12
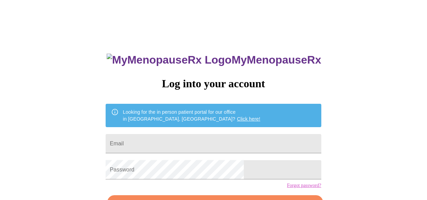
scroll to position [34, 0]
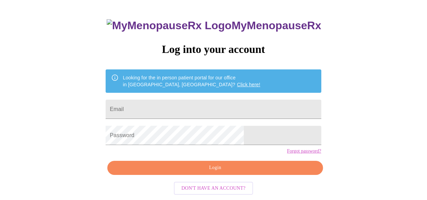
click at [332, 78] on div "MyMenopauseRx Log into your account Looking for the in person patient portal fo…" at bounding box center [214, 88] width 422 height 240
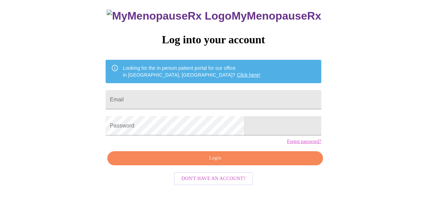
scroll to position [0, 0]
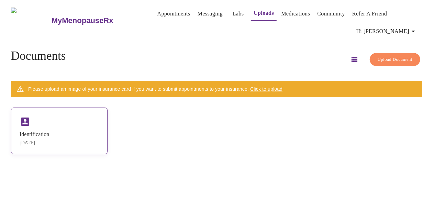
click at [49, 132] on div "Identification" at bounding box center [35, 134] width 30 height 6
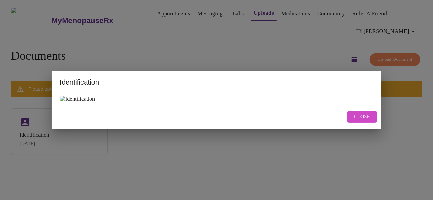
scroll to position [13, 0]
click at [355, 121] on span "Close" at bounding box center [362, 117] width 16 height 9
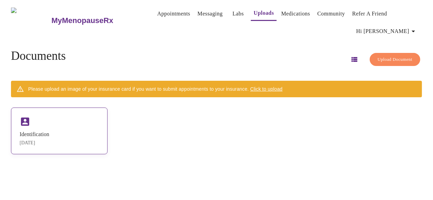
drag, startPoint x: 46, startPoint y: 125, endPoint x: 25, endPoint y: 140, distance: 26.3
click at [25, 140] on div "Identification [DATE]" at bounding box center [59, 130] width 96 height 47
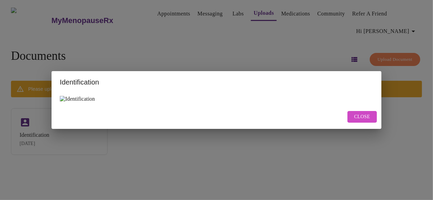
click at [359, 121] on span "Close" at bounding box center [362, 117] width 16 height 9
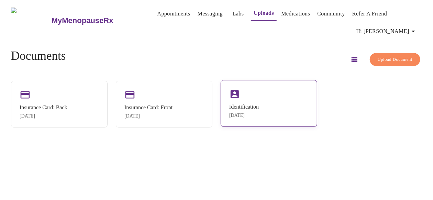
click at [238, 107] on div "Identification" at bounding box center [244, 107] width 30 height 6
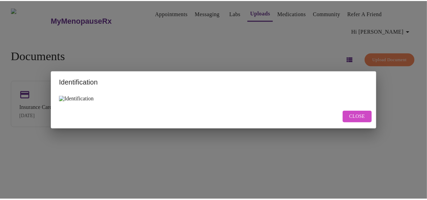
scroll to position [13, 0]
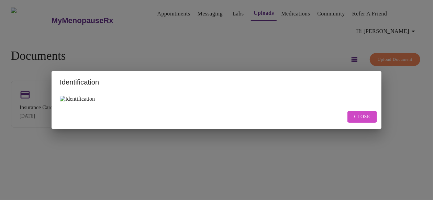
click at [364, 121] on span "Close" at bounding box center [362, 117] width 16 height 9
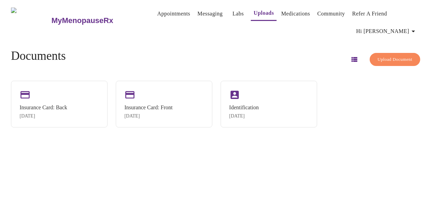
click at [386, 56] on span "Upload Document" at bounding box center [394, 60] width 35 height 8
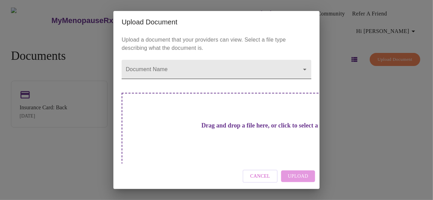
click at [187, 65] on body "MyMenopauseRx Appointments Messaging Labs Uploads Medications Community Refer a…" at bounding box center [216, 103] width 427 height 200
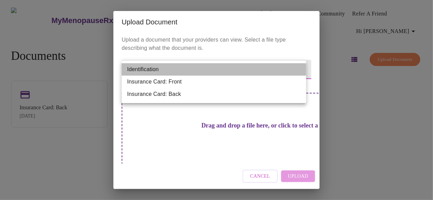
click at [171, 70] on li "Identification" at bounding box center [214, 69] width 184 height 12
type input "Identification"
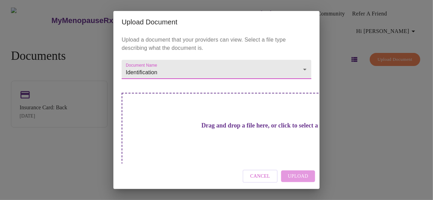
click at [211, 125] on h3 "Drag and drop a file here, or click to select a file" at bounding box center [264, 125] width 189 height 7
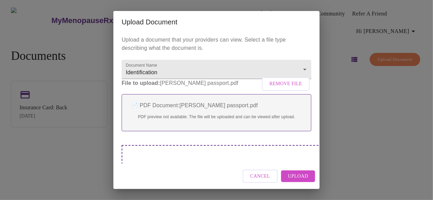
click at [297, 175] on span "Upload" at bounding box center [298, 176] width 20 height 9
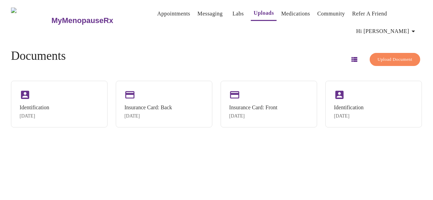
click at [350, 56] on icon "button" at bounding box center [354, 59] width 8 height 8
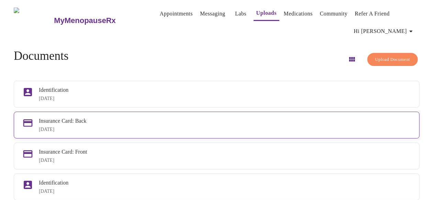
scroll to position [20, 0]
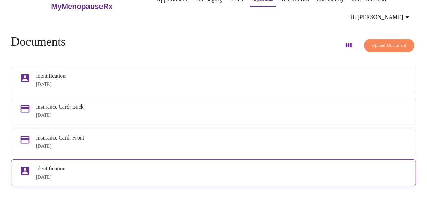
click at [69, 171] on div "Identification" at bounding box center [222, 168] width 372 height 6
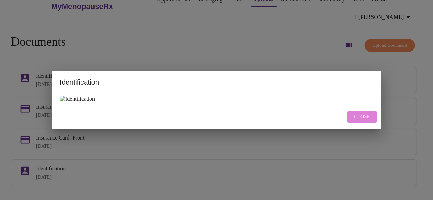
drag, startPoint x: 360, startPoint y: 175, endPoint x: 185, endPoint y: 130, distance: 180.7
click at [360, 121] on span "Close" at bounding box center [362, 117] width 16 height 9
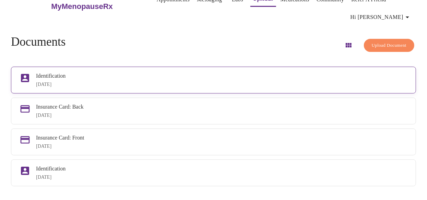
click at [65, 74] on div "Identification [DATE]" at bounding box center [222, 80] width 372 height 14
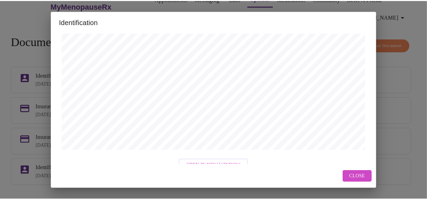
scroll to position [297, 0]
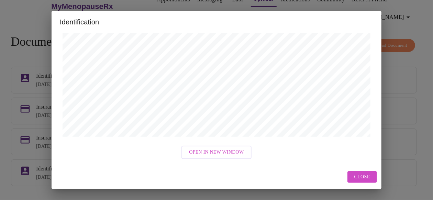
click at [365, 176] on span "Close" at bounding box center [362, 177] width 16 height 9
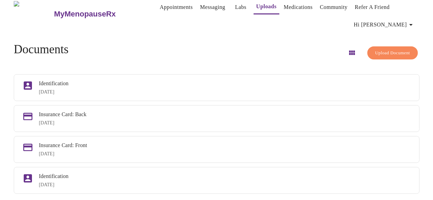
scroll to position [0, 0]
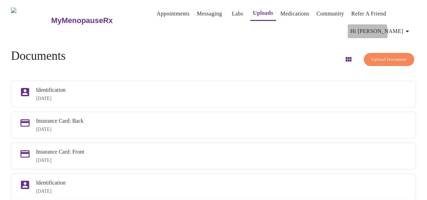
click at [394, 30] on span "Hi [PERSON_NAME]" at bounding box center [381, 31] width 61 height 10
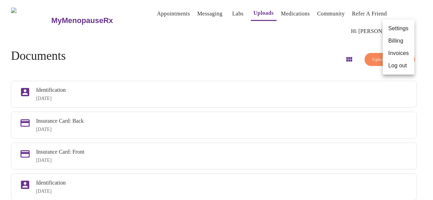
click at [395, 38] on li "Billing" at bounding box center [398, 41] width 32 height 12
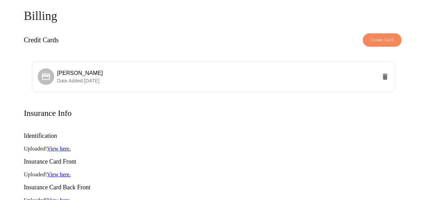
scroll to position [1, 0]
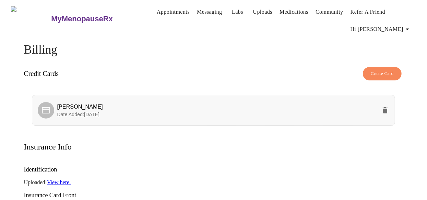
click at [72, 105] on span "[PERSON_NAME]" at bounding box center [80, 107] width 46 height 6
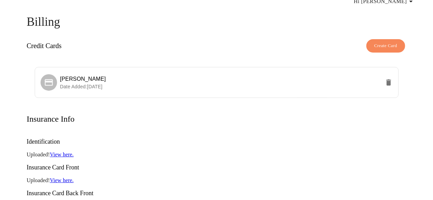
scroll to position [0, 0]
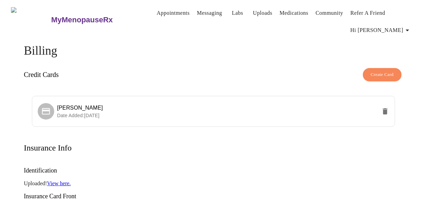
click at [392, 25] on span "Hi [PERSON_NAME]" at bounding box center [381, 30] width 61 height 10
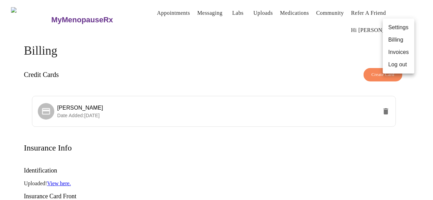
click at [399, 53] on li "Invoices" at bounding box center [398, 52] width 32 height 12
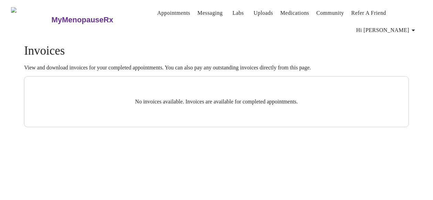
click at [399, 28] on span "Hi [PERSON_NAME]" at bounding box center [386, 30] width 61 height 10
